Goal: Transaction & Acquisition: Purchase product/service

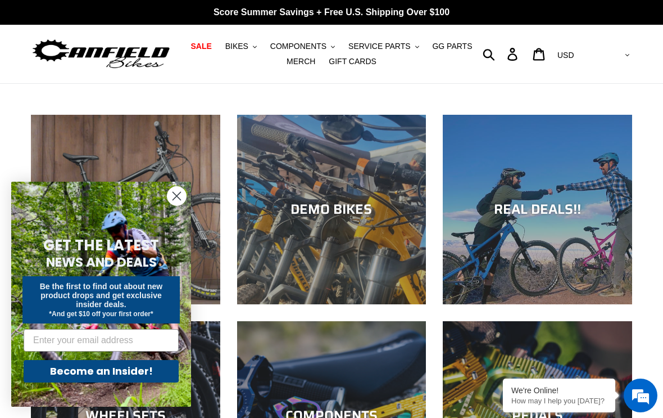
click at [295, 46] on span "COMPONENTS" at bounding box center [298, 47] width 56 height 10
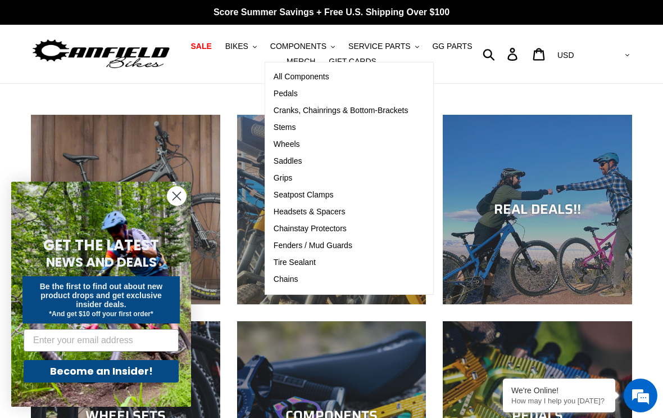
click at [320, 111] on span "Cranks, Chainrings & Bottom-Brackets" at bounding box center [341, 111] width 135 height 10
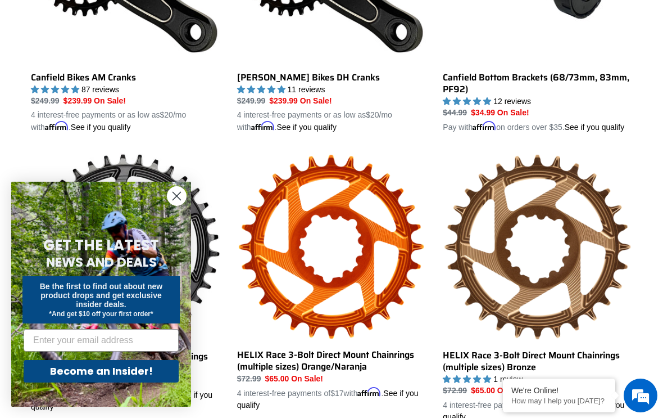
scroll to position [485, 0]
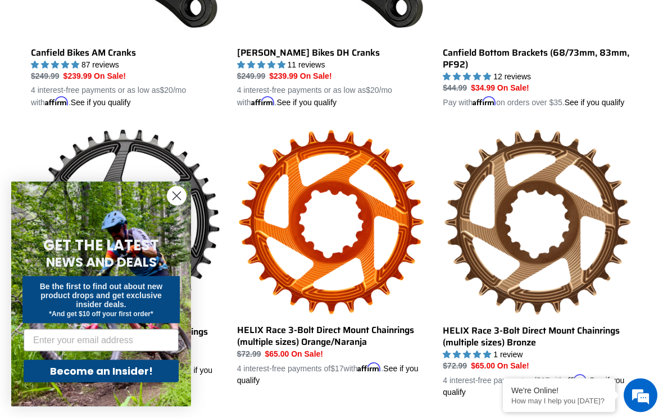
click at [170, 205] on circle "Close dialog" at bounding box center [176, 196] width 19 height 19
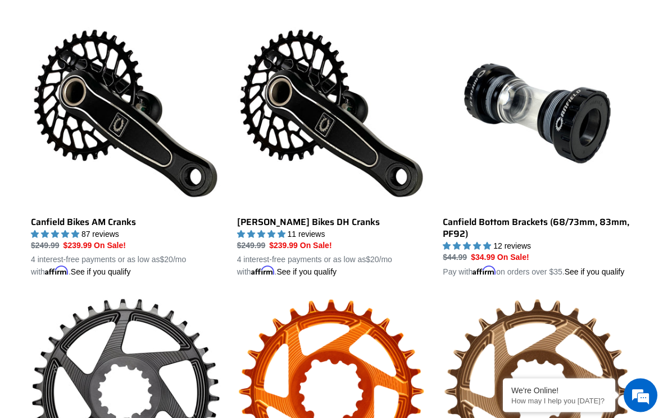
scroll to position [316, 0]
click at [278, 221] on link "[PERSON_NAME] Bikes DH Cranks" at bounding box center [331, 148] width 189 height 259
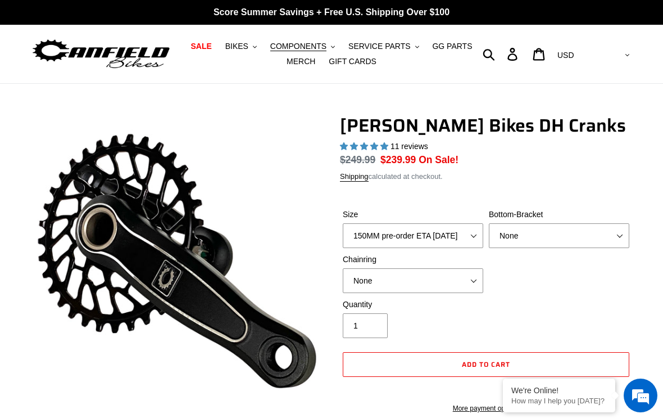
select select "highest-rating"
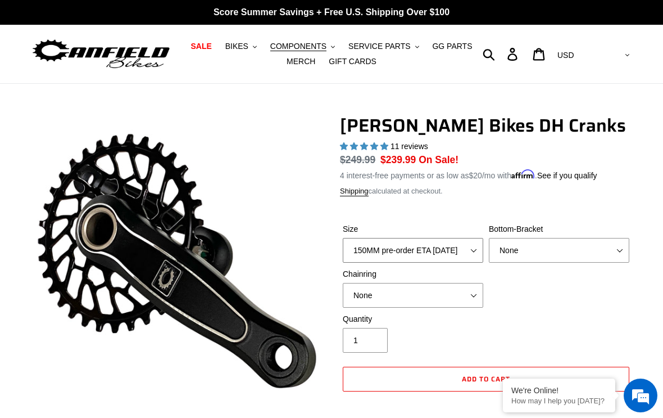
click at [450, 253] on select "150MM pre-order ETA [DATE] 155MM pre-order ETA [DATE] 160MM pre-order ETA [DATE…" at bounding box center [413, 250] width 140 height 25
click at [446, 298] on select "None 34t Round" at bounding box center [413, 295] width 140 height 25
click at [532, 250] on select "None BSA Threaded 83mm" at bounding box center [559, 250] width 140 height 25
